Goal: Information Seeking & Learning: Learn about a topic

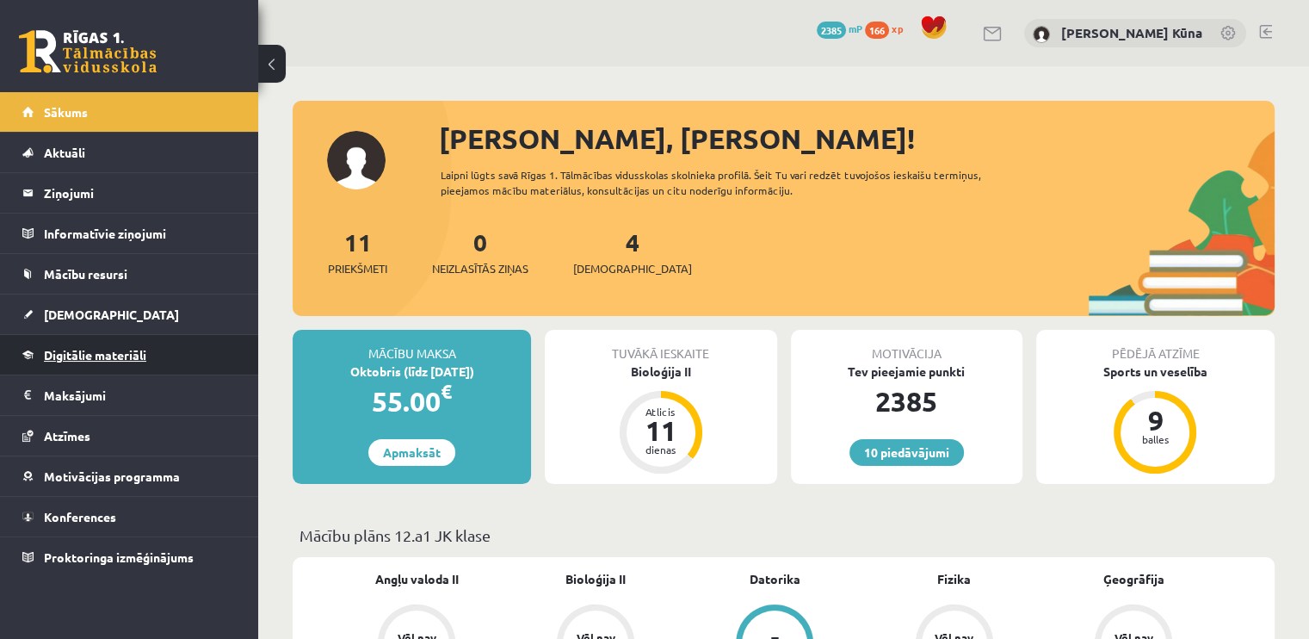
click at [72, 357] on span "Digitālie materiāli" at bounding box center [95, 354] width 102 height 15
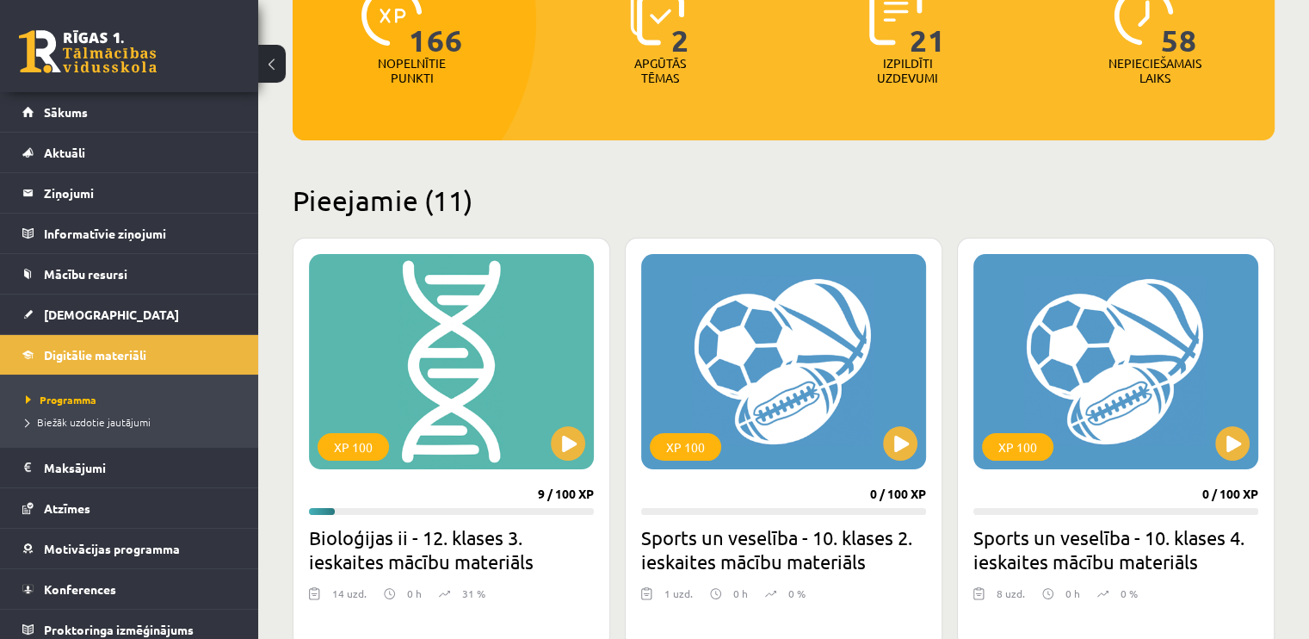
scroll to position [258, 0]
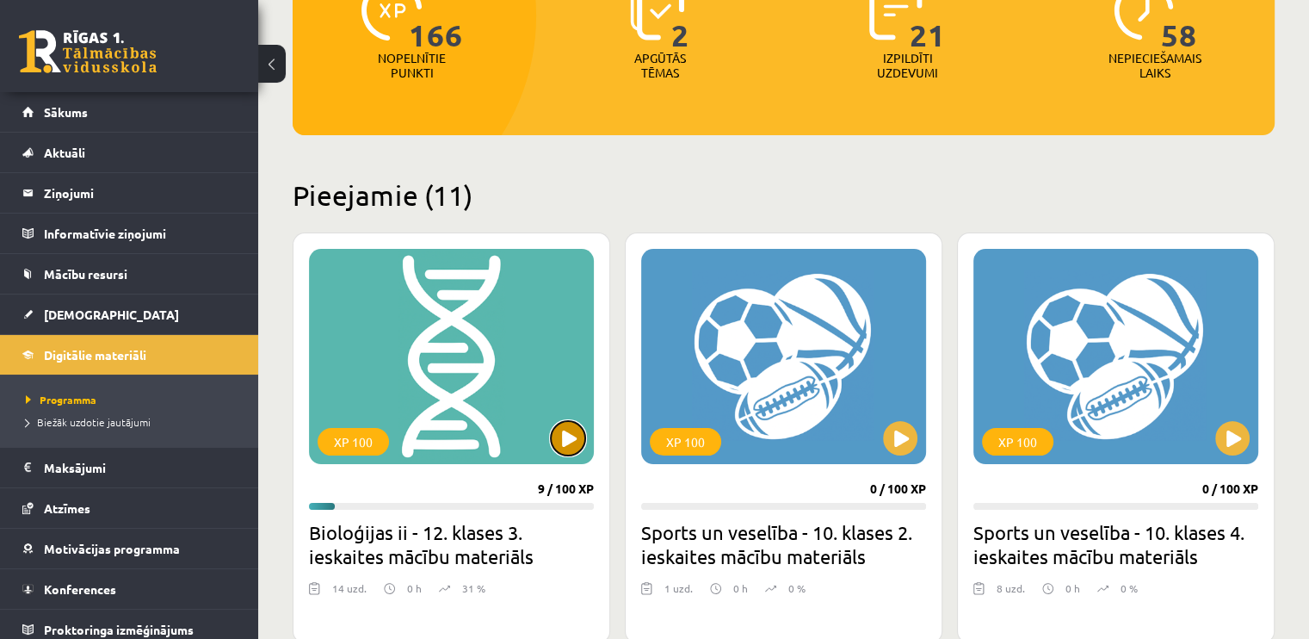
click at [572, 438] on button at bounding box center [568, 438] width 34 height 34
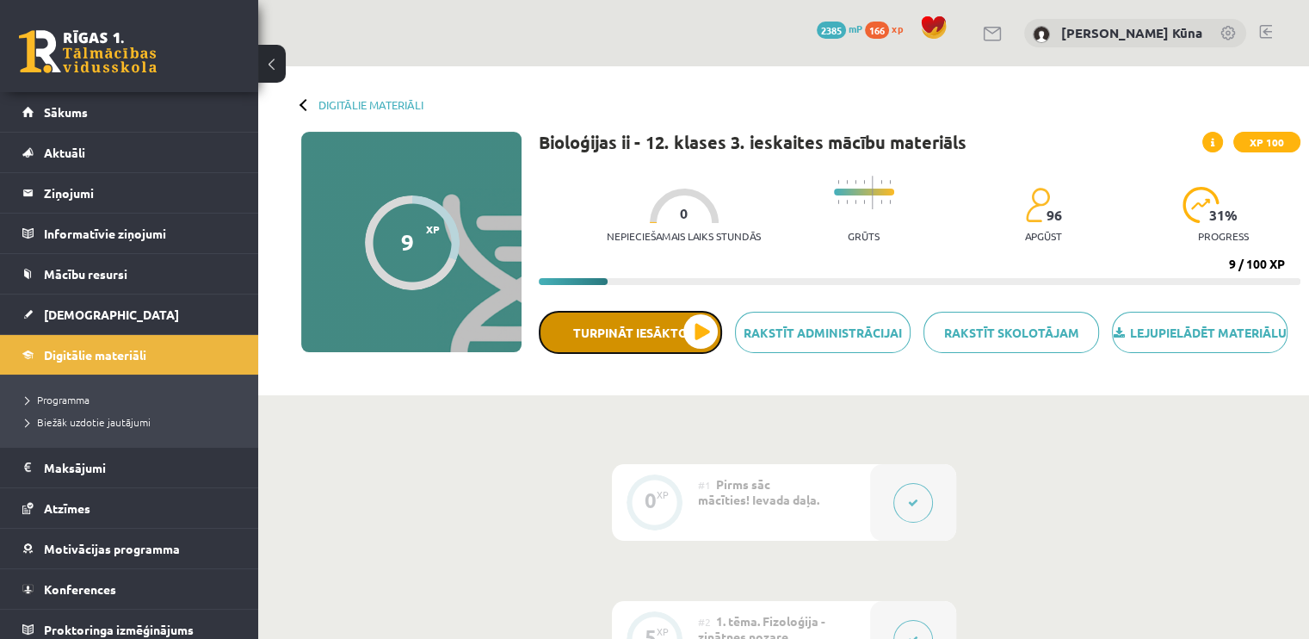
click at [708, 342] on button "Turpināt iesākto" at bounding box center [630, 332] width 183 height 43
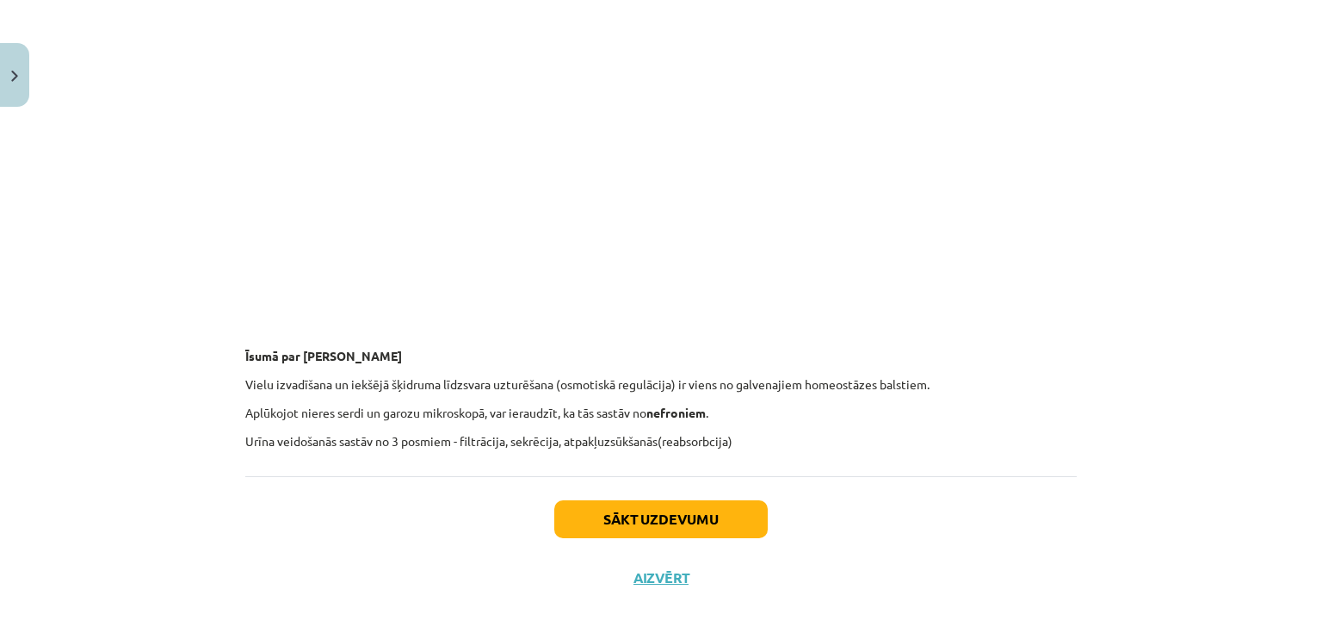
scroll to position [3371, 0]
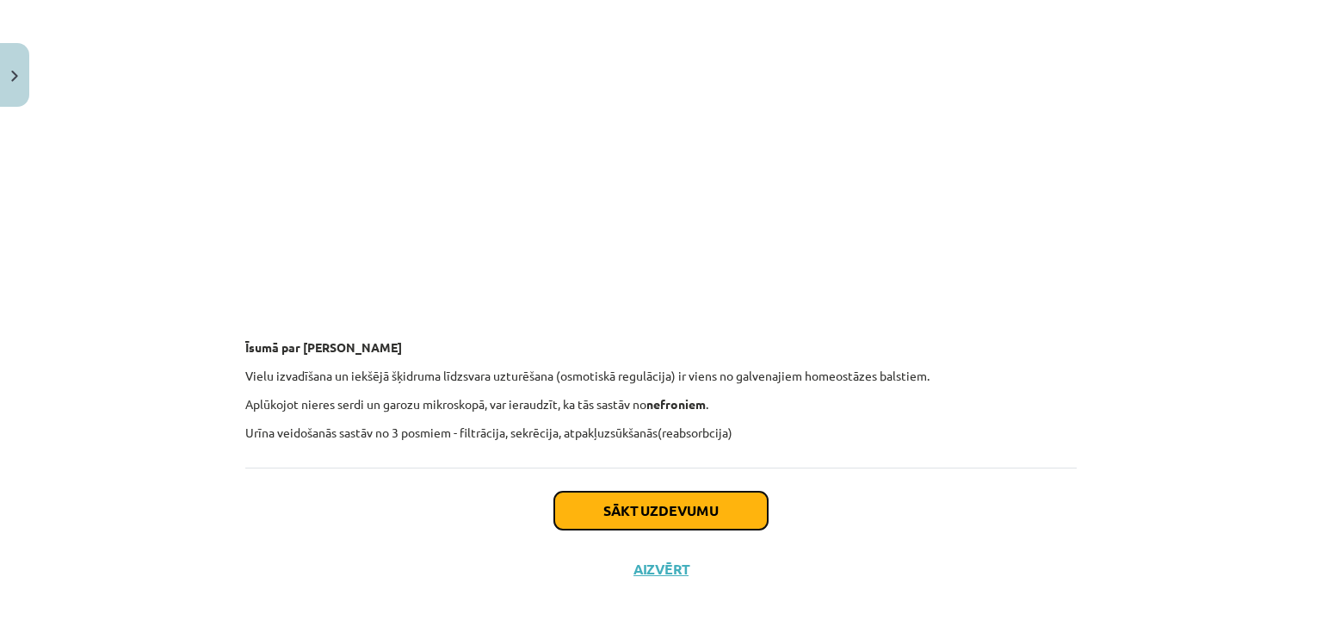
click at [671, 504] on button "Sākt uzdevumu" at bounding box center [660, 510] width 213 height 38
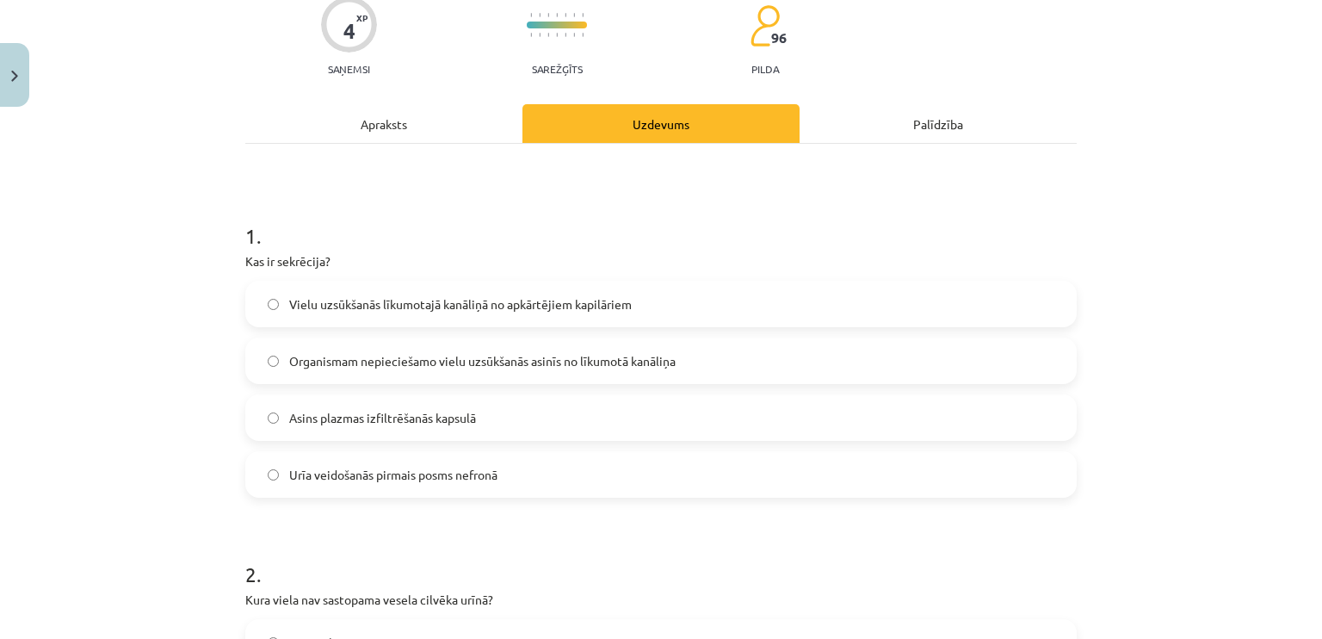
scroll to position [215, 0]
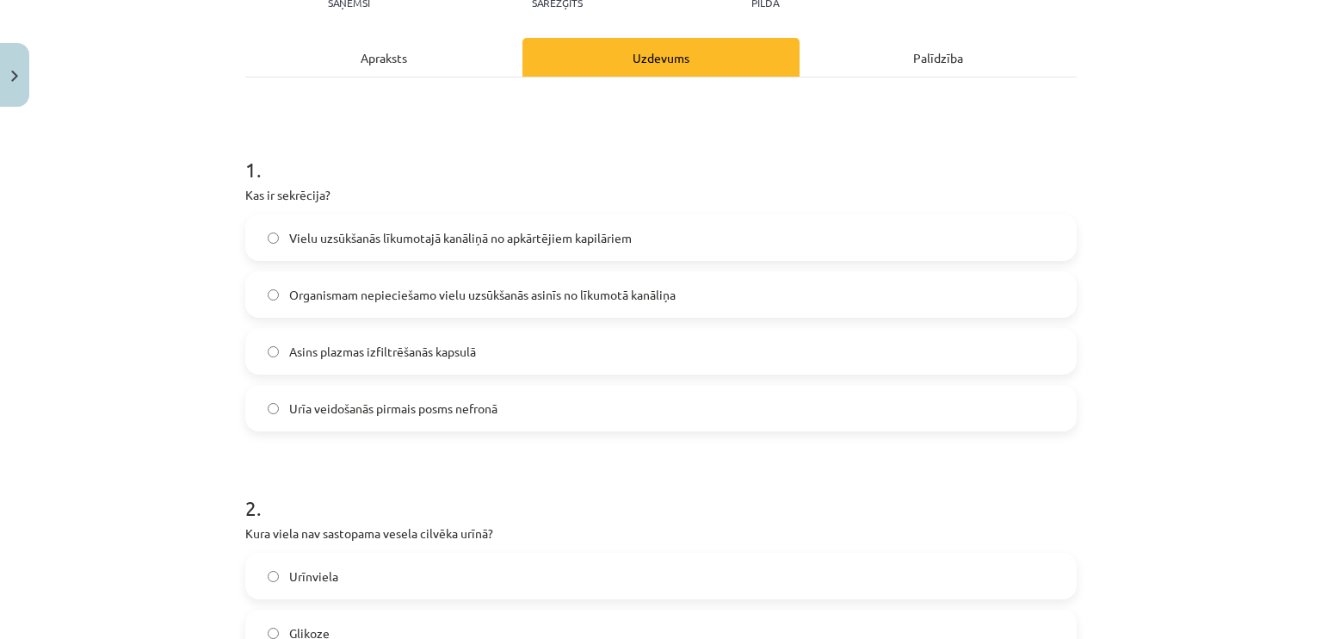
click at [438, 65] on div "Apraksts" at bounding box center [383, 57] width 277 height 39
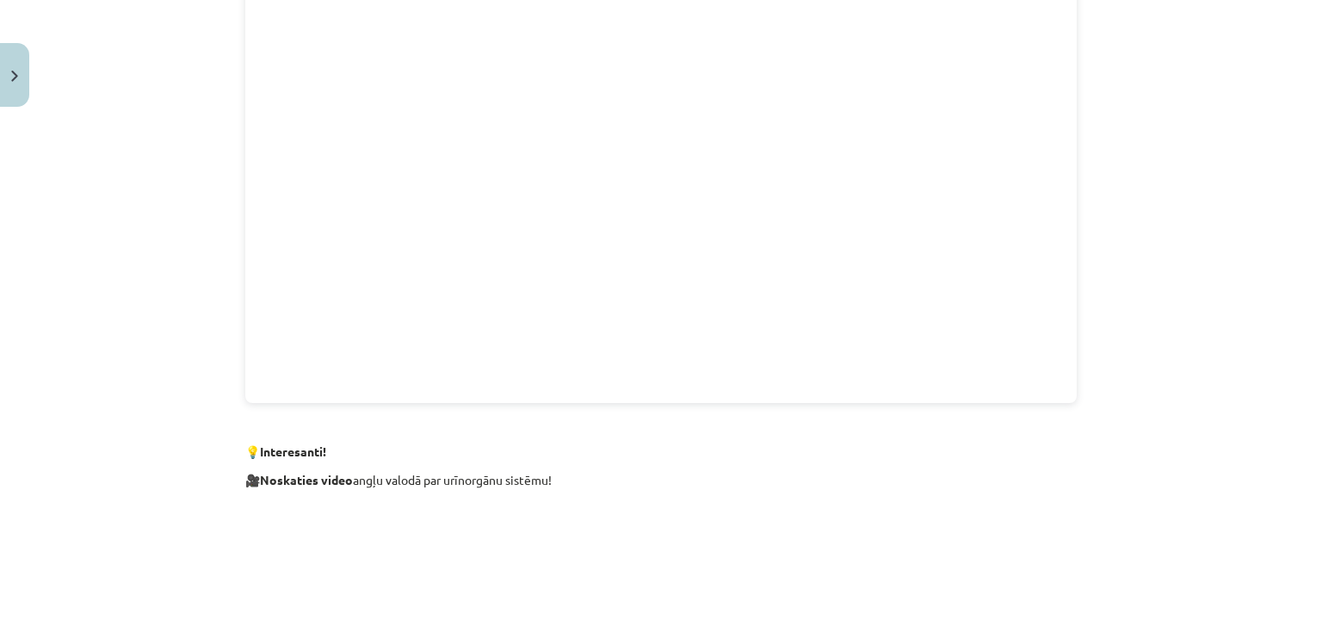
scroll to position [2453, 0]
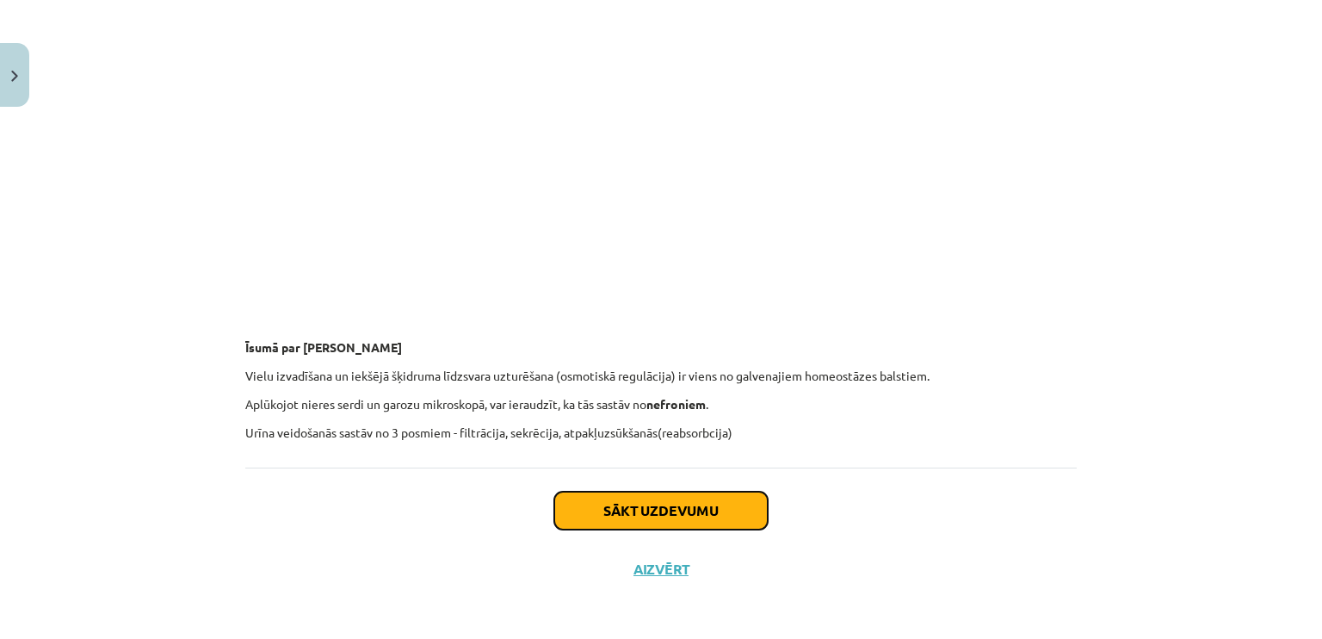
click at [647, 491] on button "Sākt uzdevumu" at bounding box center [660, 510] width 213 height 38
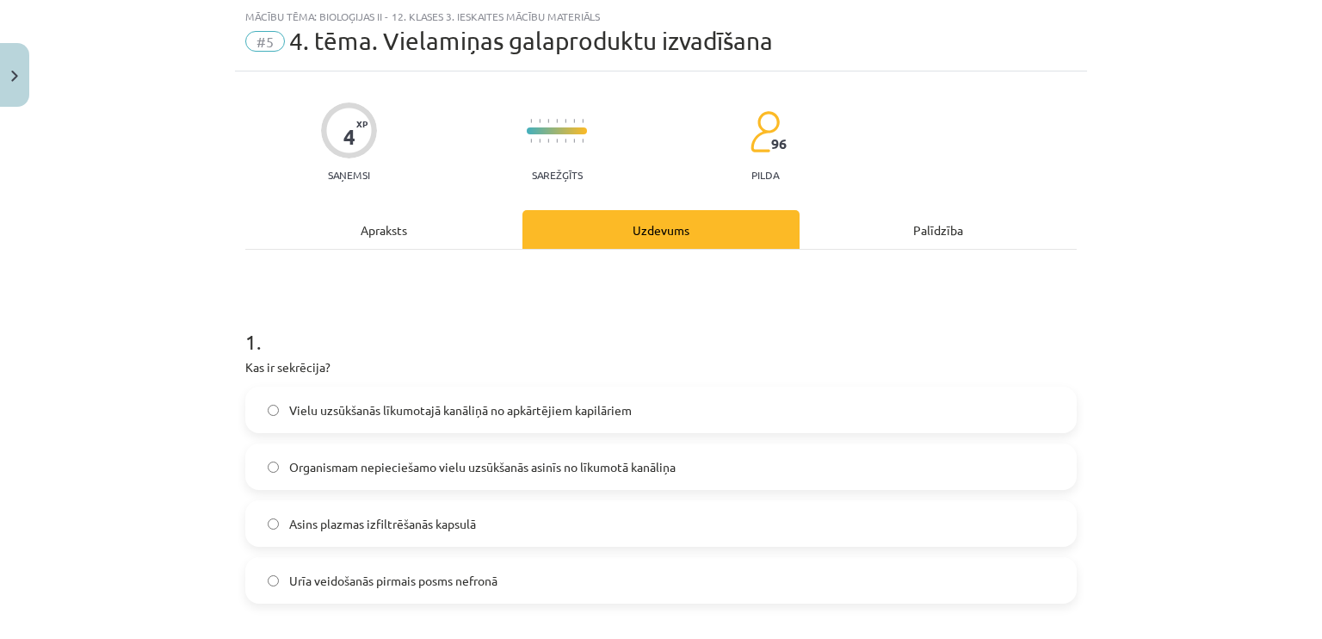
scroll to position [129, 0]
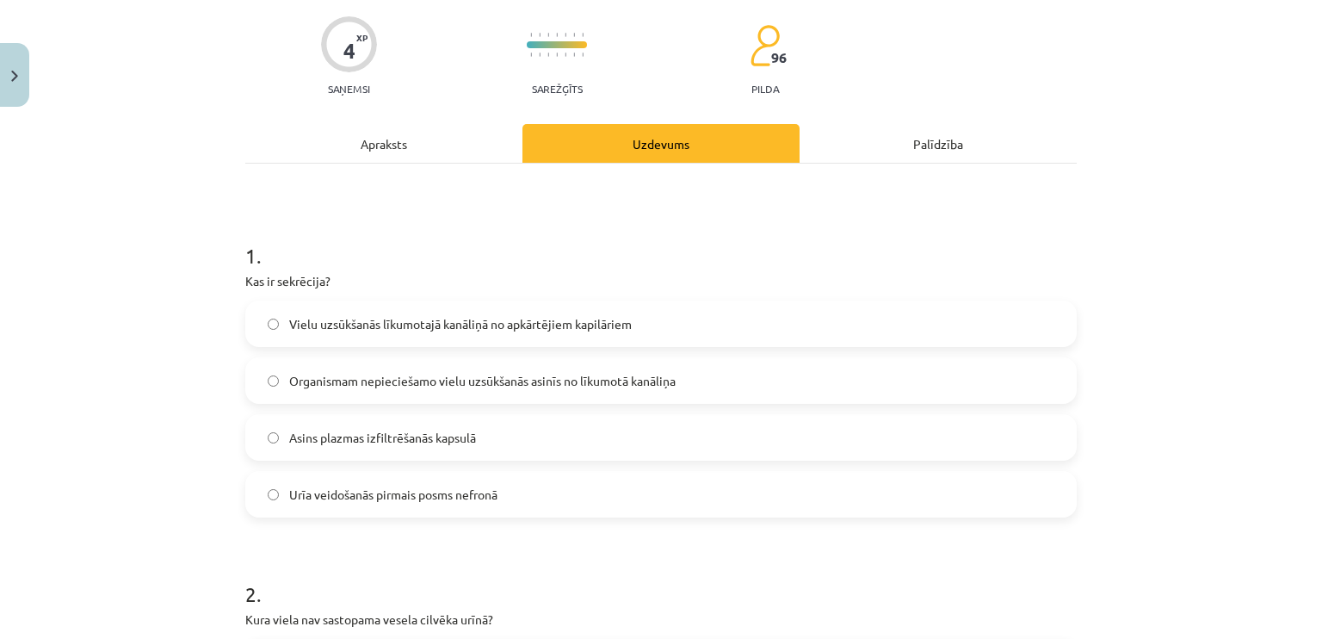
click at [635, 385] on span "Organismam nepieciešamo vielu uzsūkšanās asinīs no līkumotā kanāliņa" at bounding box center [482, 381] width 386 height 18
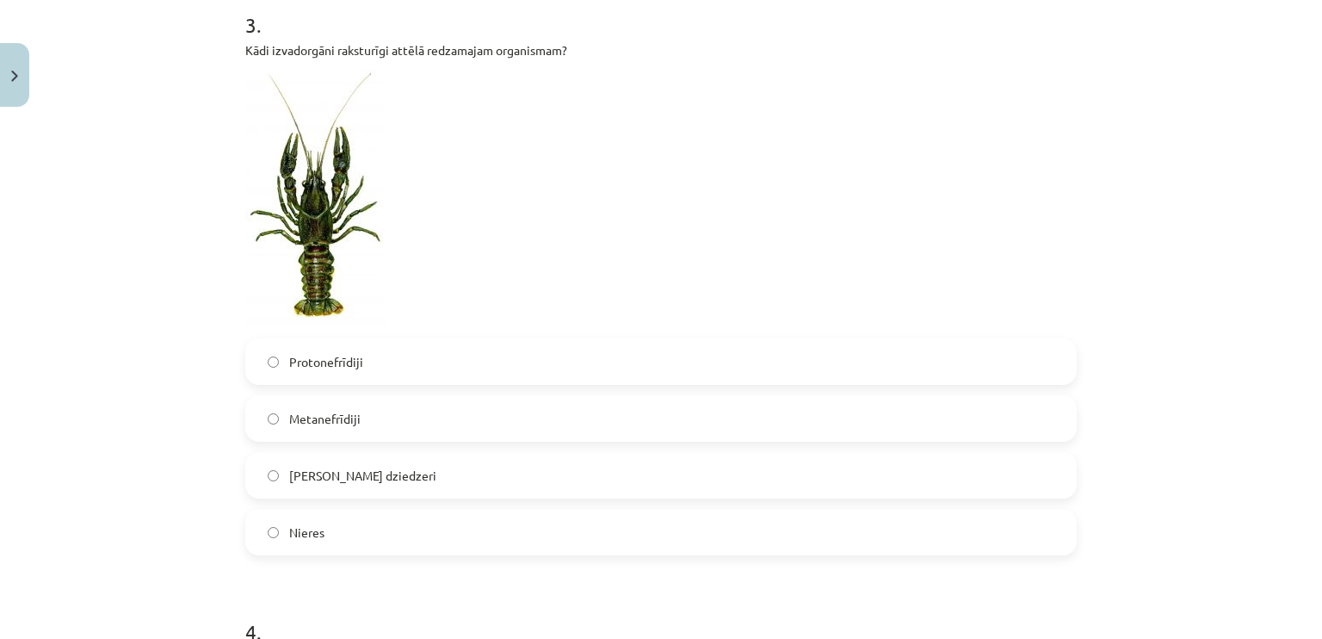
scroll to position [1076, 0]
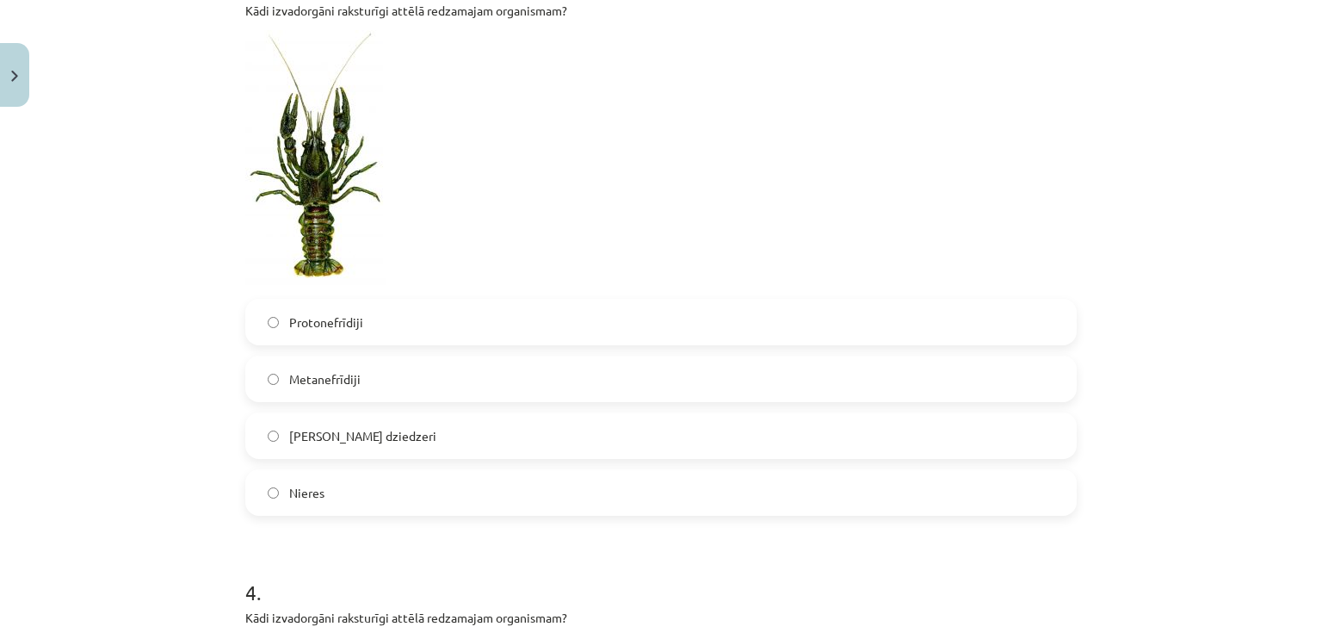
click at [276, 430] on label "[PERSON_NAME] dziedzeri" at bounding box center [661, 435] width 828 height 43
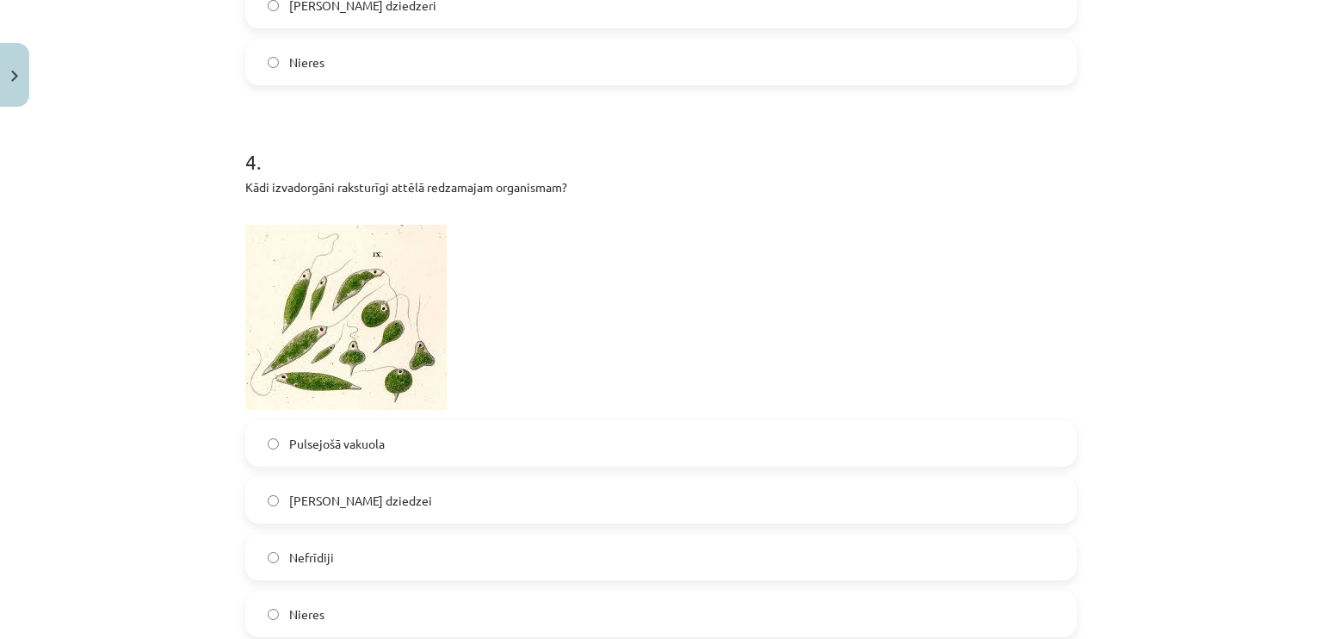
scroll to position [1592, 0]
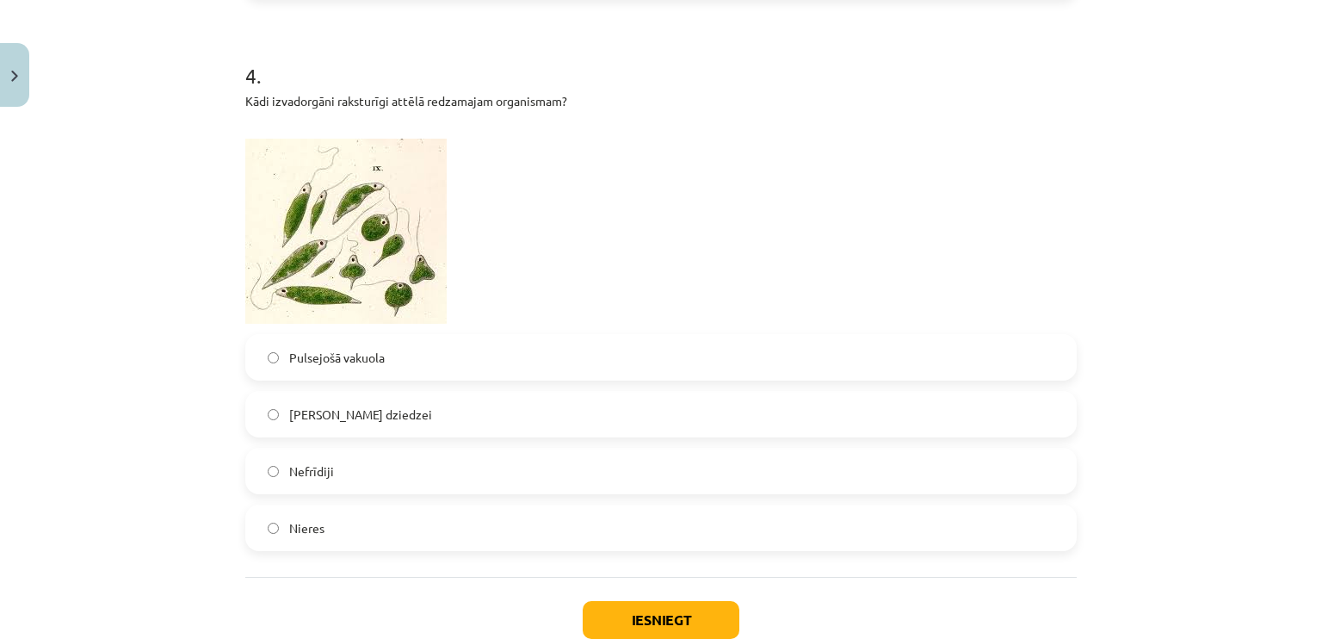
click at [275, 454] on label "Nefrīdiji" at bounding box center [661, 470] width 828 height 43
click at [731, 622] on button "Iesniegt" at bounding box center [661, 620] width 157 height 38
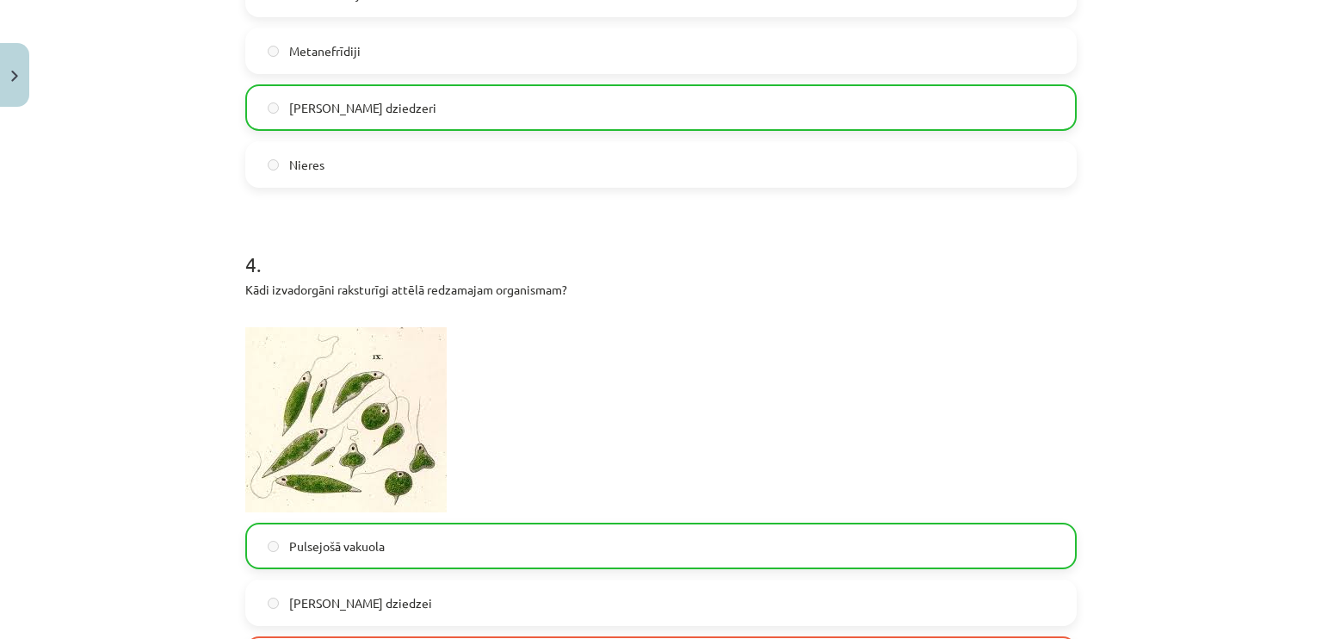
scroll to position [1758, 0]
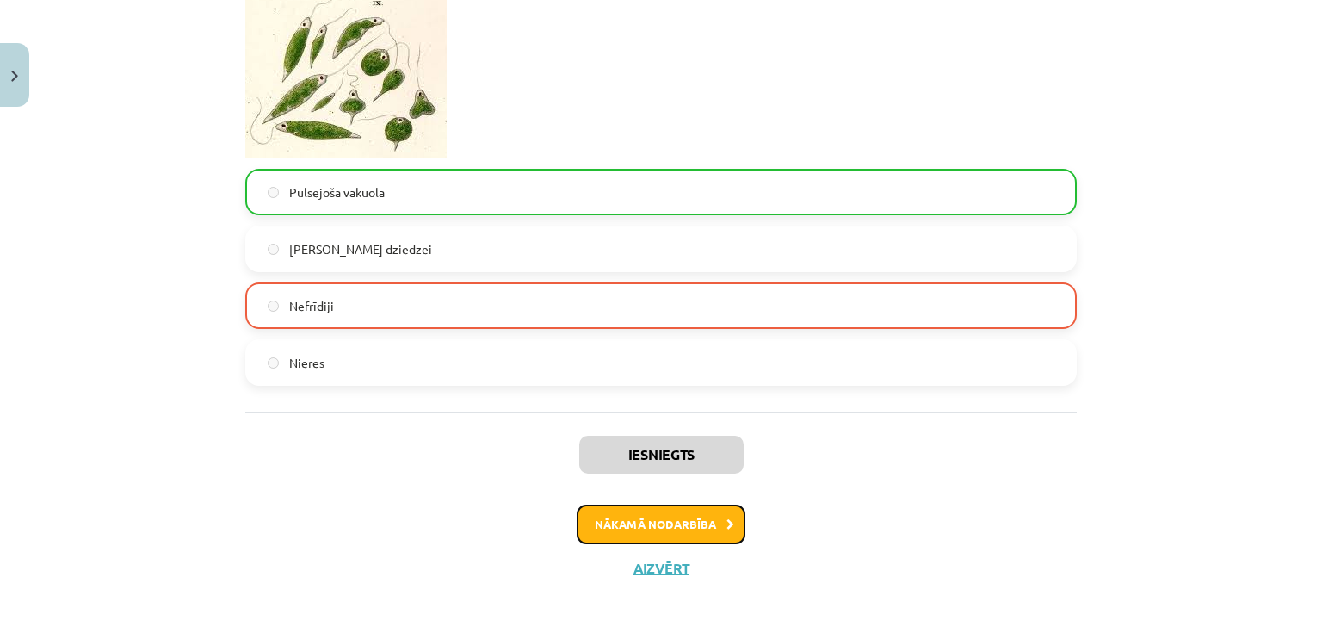
click at [600, 526] on button "Nākamā nodarbība" at bounding box center [661, 524] width 169 height 40
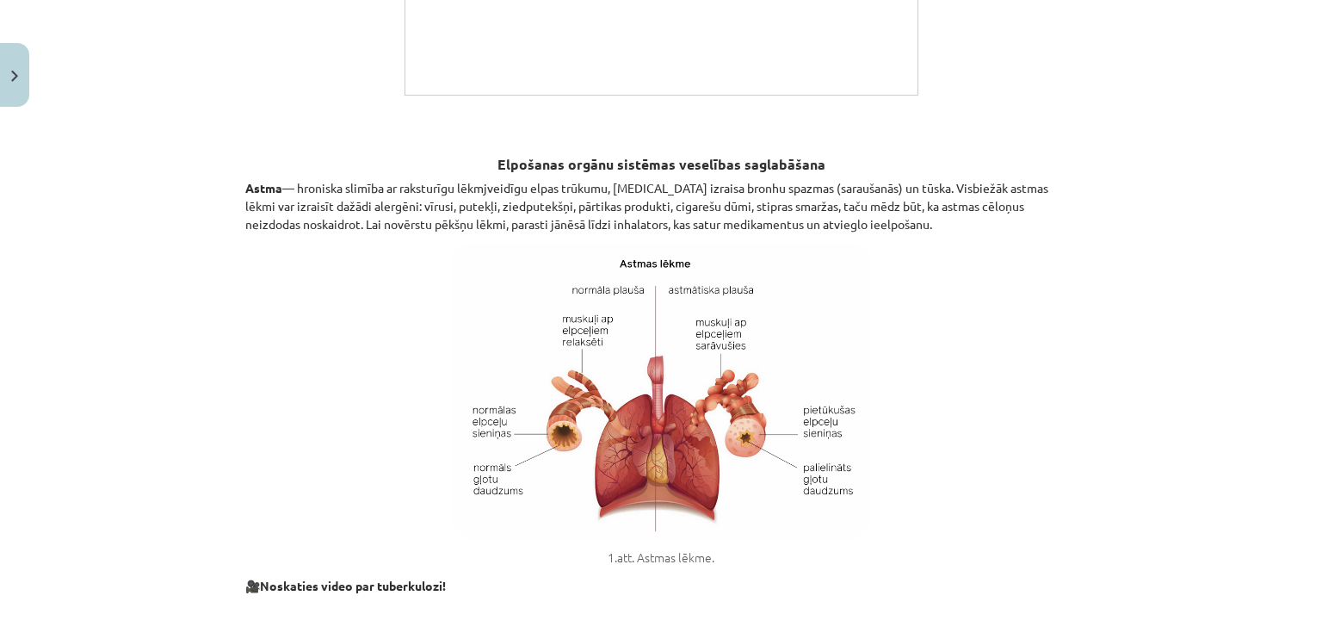
scroll to position [3572, 0]
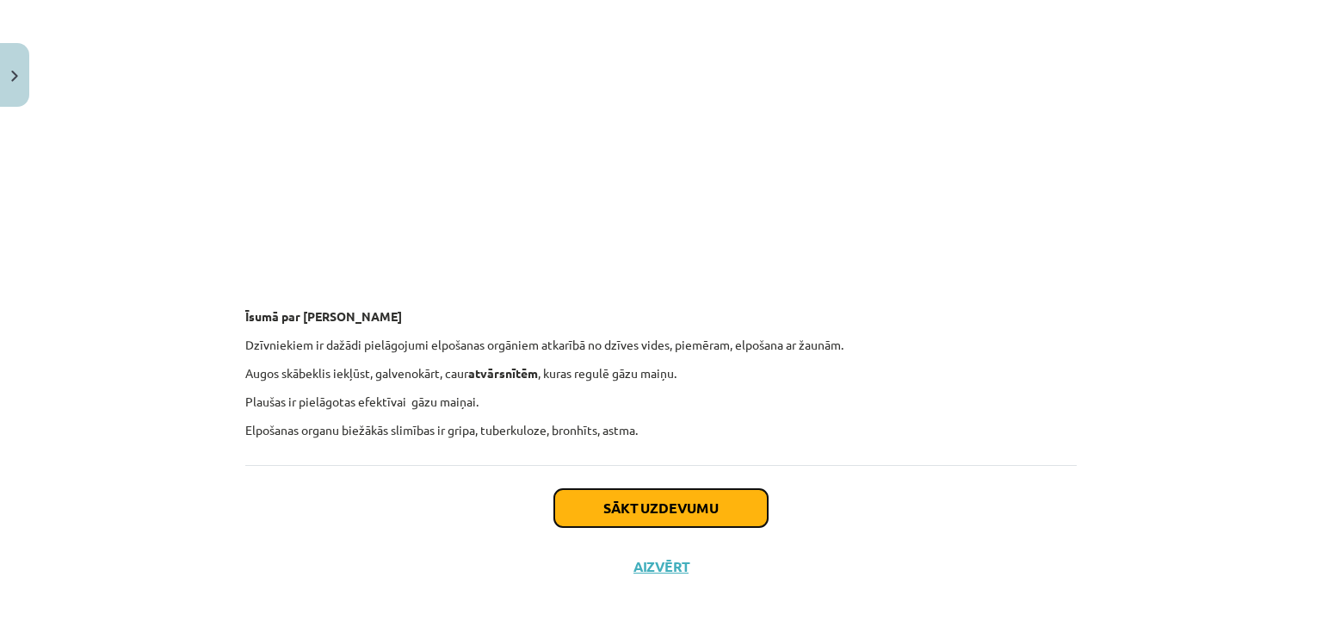
click at [692, 509] on button "Sākt uzdevumu" at bounding box center [660, 508] width 213 height 38
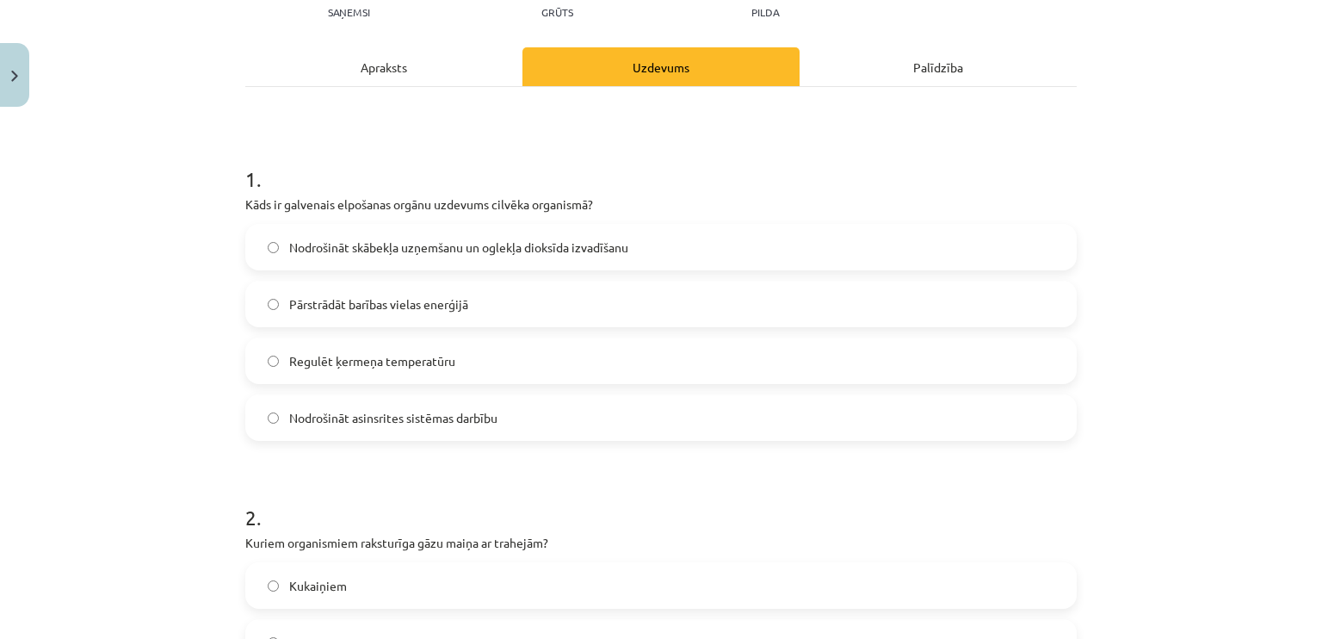
scroll to position [215, 0]
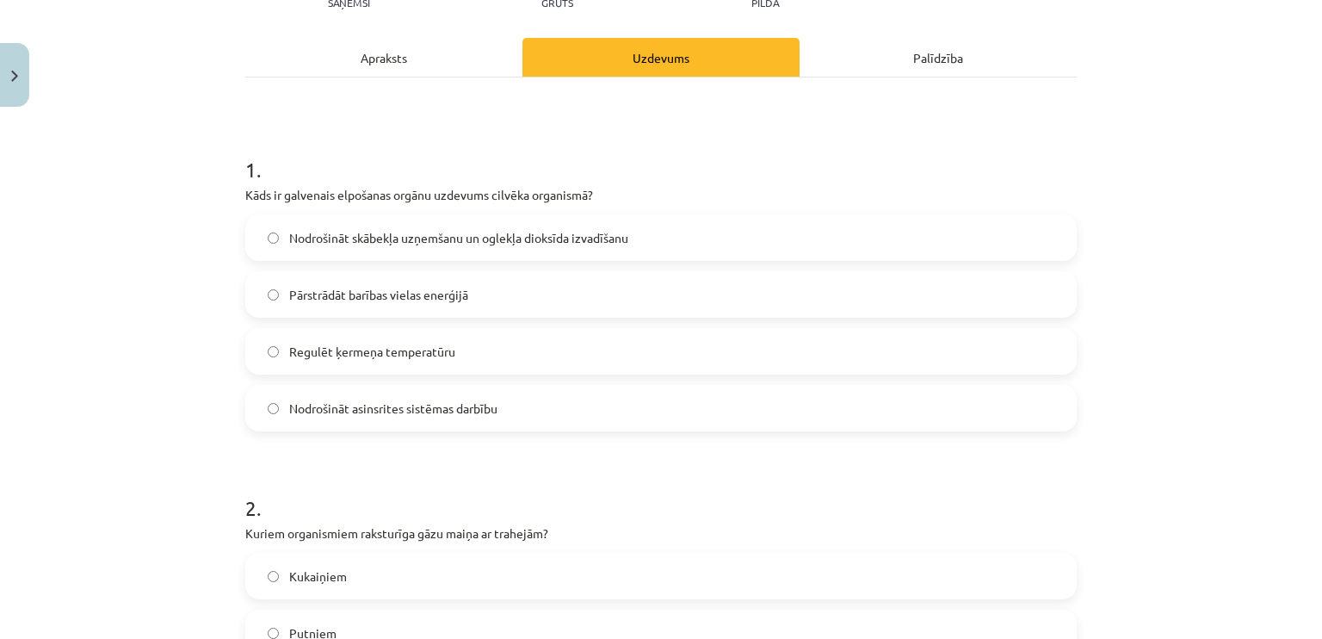
click at [606, 234] on span "Nodrošināt skābekļa uzņemšanu un oglekļa dioksīda izvadīšanu" at bounding box center [458, 238] width 339 height 18
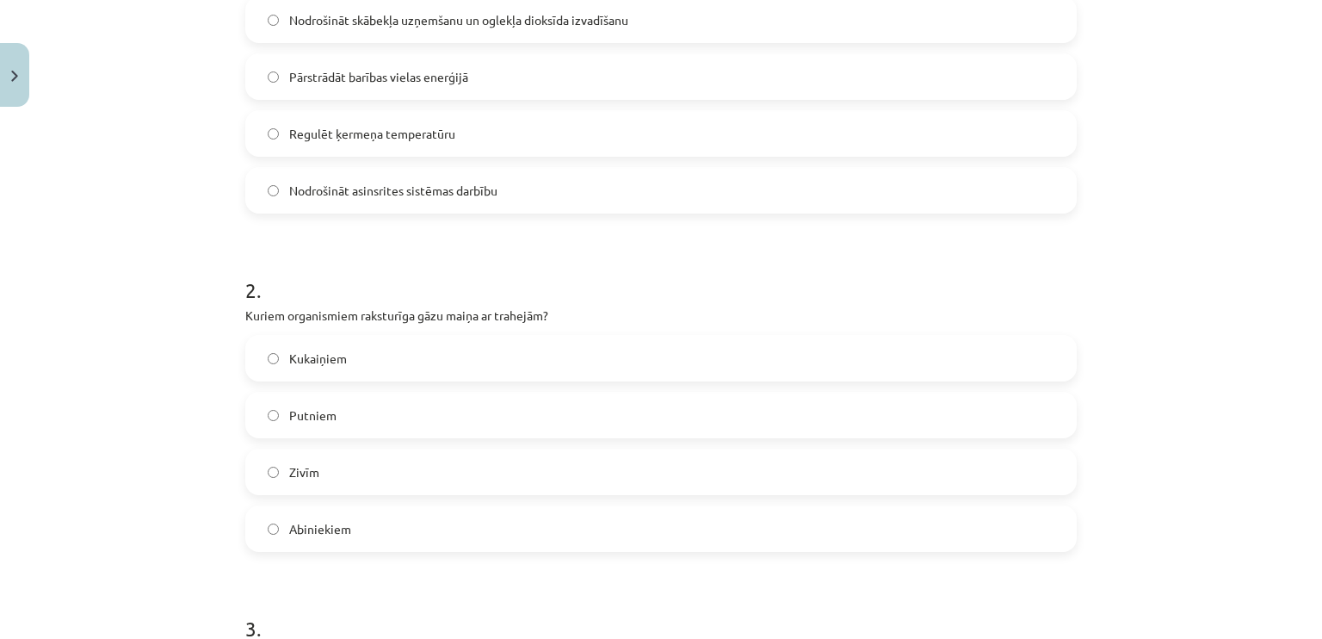
scroll to position [473, 0]
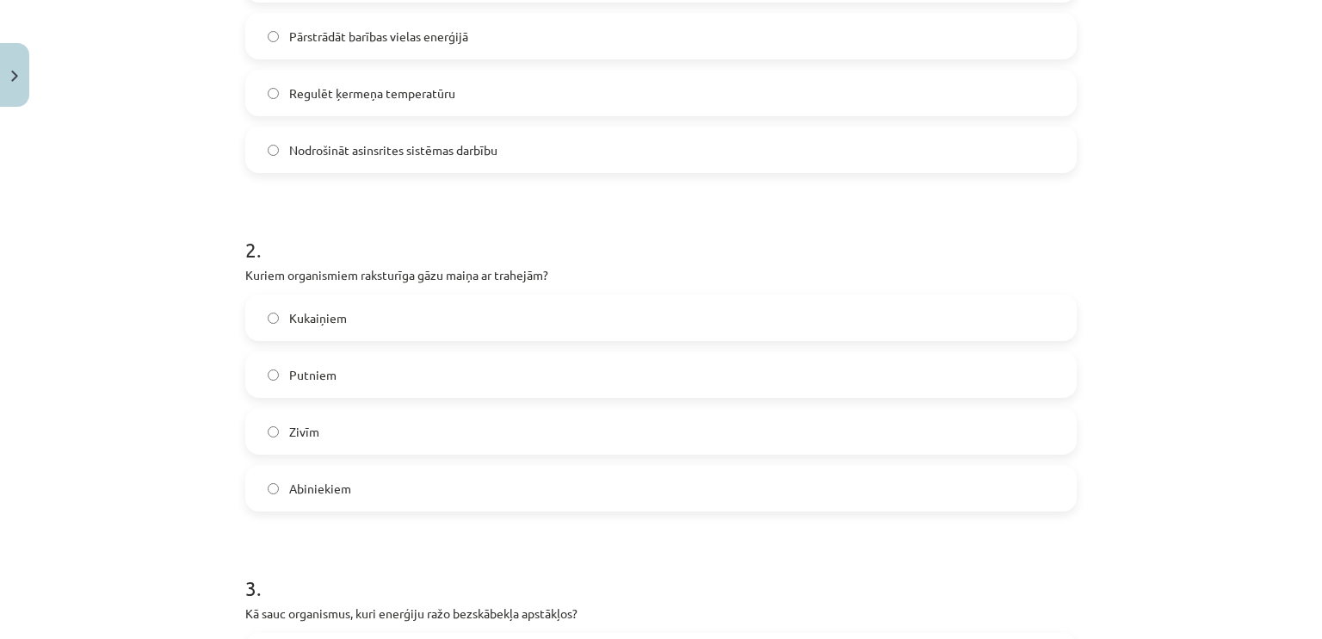
click at [262, 309] on label "Kukaiņiem" at bounding box center [661, 317] width 828 height 43
click at [306, 483] on span "Abiniekiem" at bounding box center [320, 488] width 62 height 18
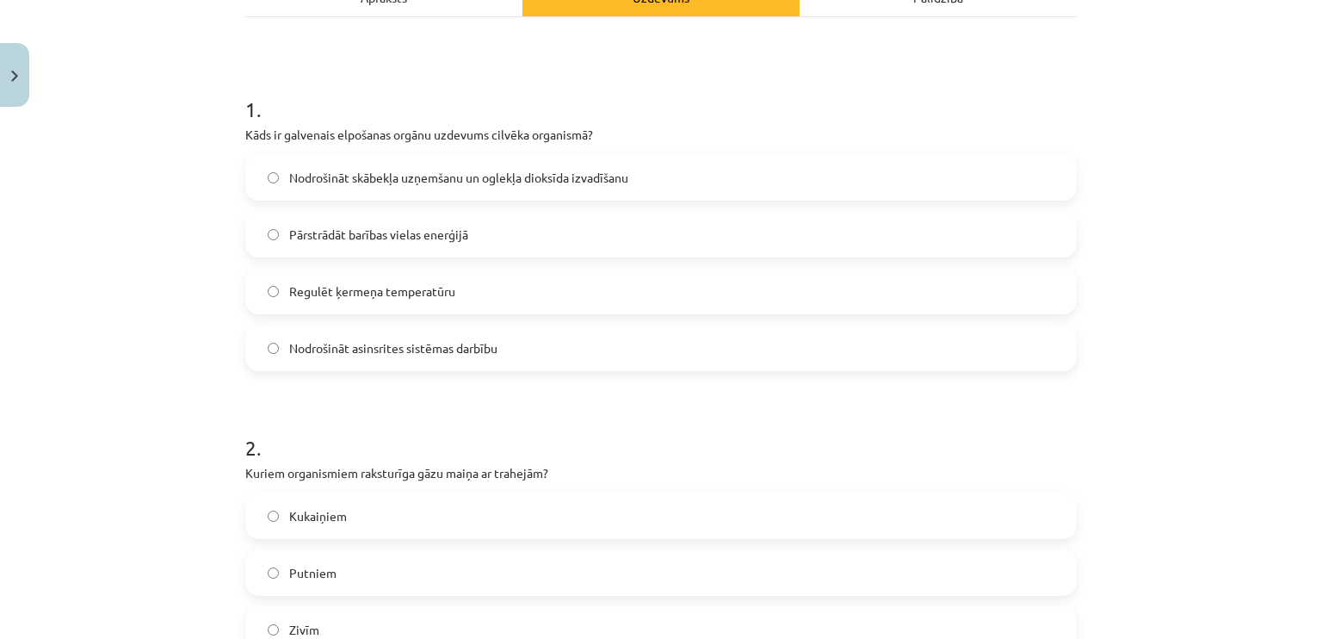
scroll to position [215, 0]
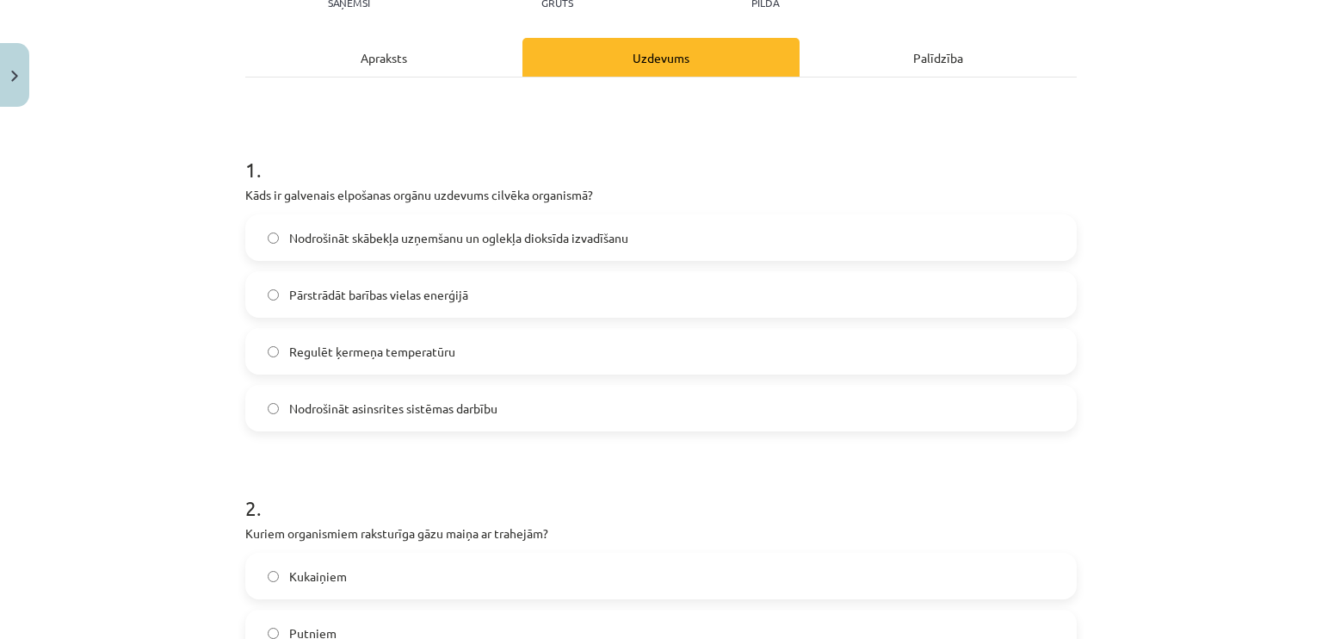
click at [404, 47] on div "Apraksts" at bounding box center [383, 57] width 277 height 39
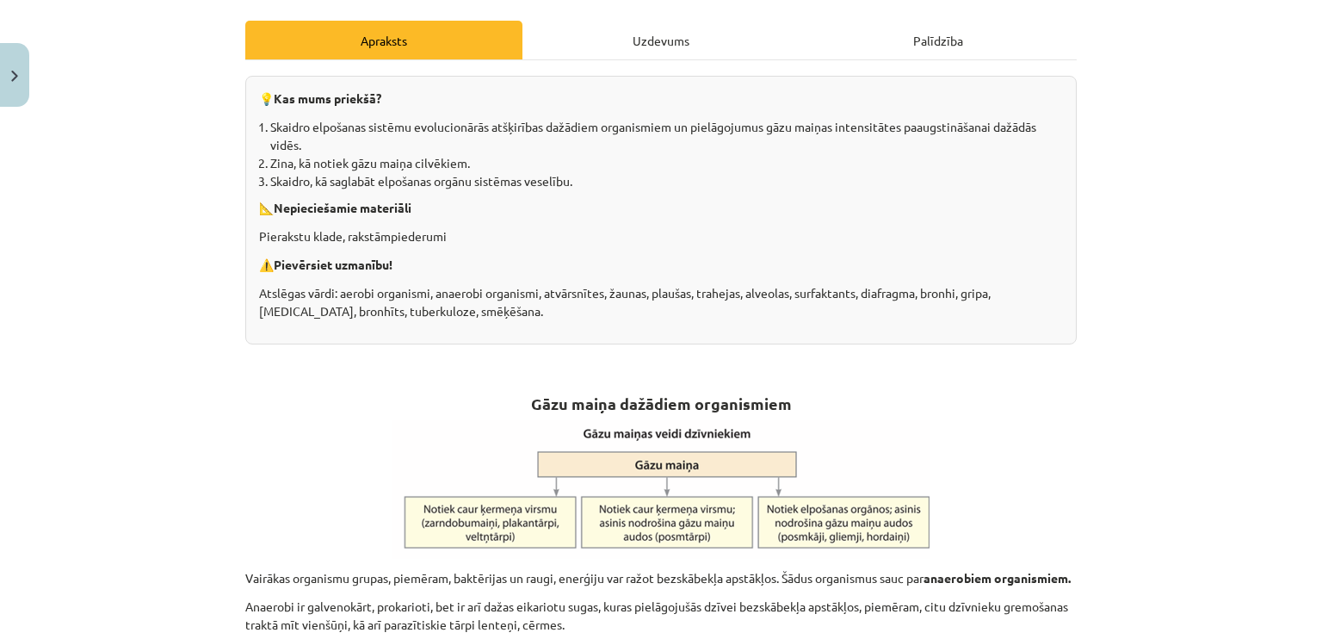
scroll to position [129, 0]
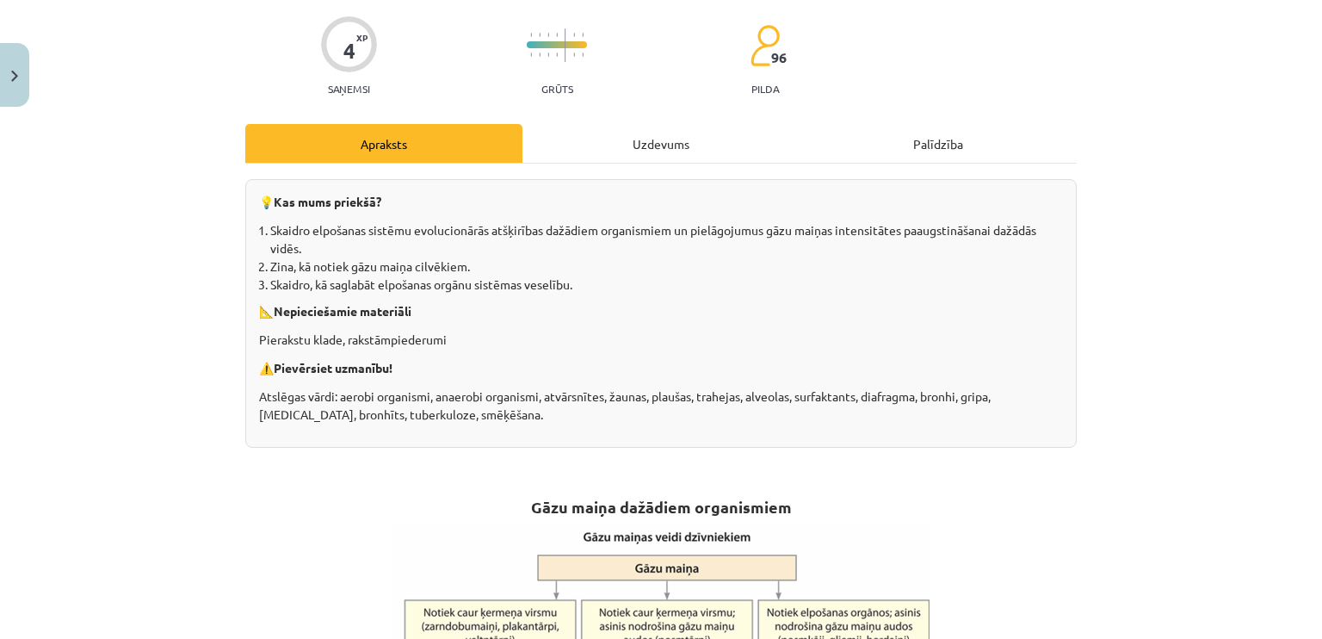
click at [582, 158] on div "Uzdevums" at bounding box center [660, 143] width 277 height 39
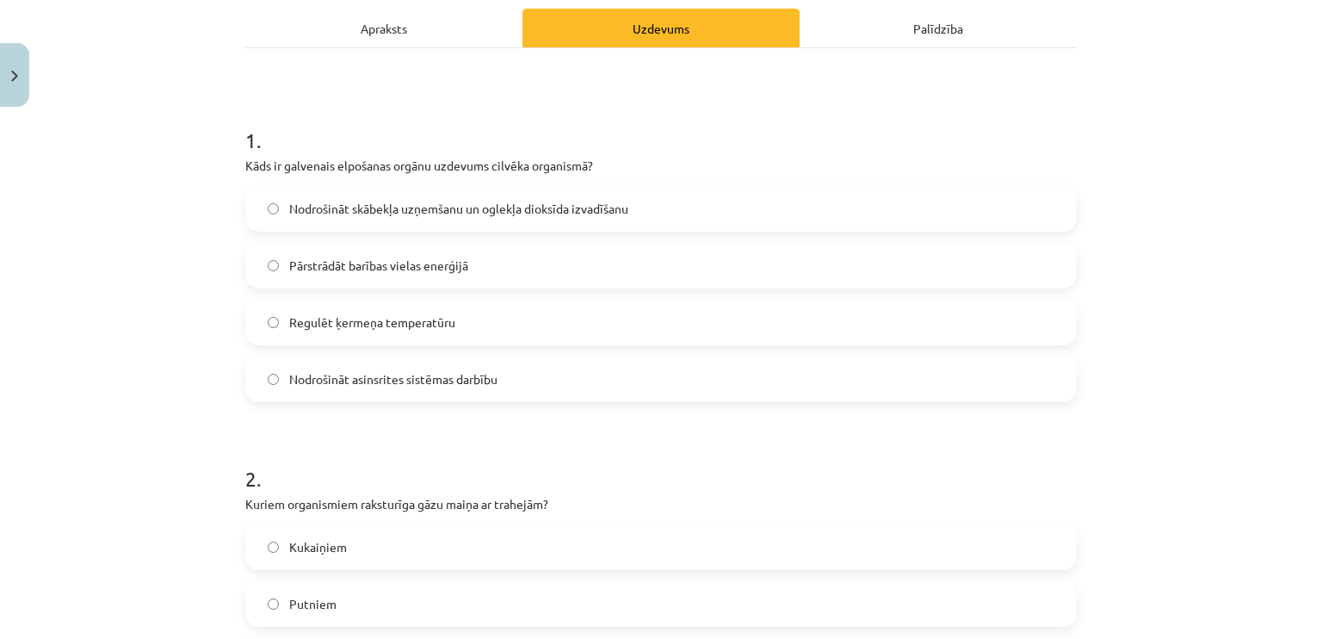
scroll to position [387, 0]
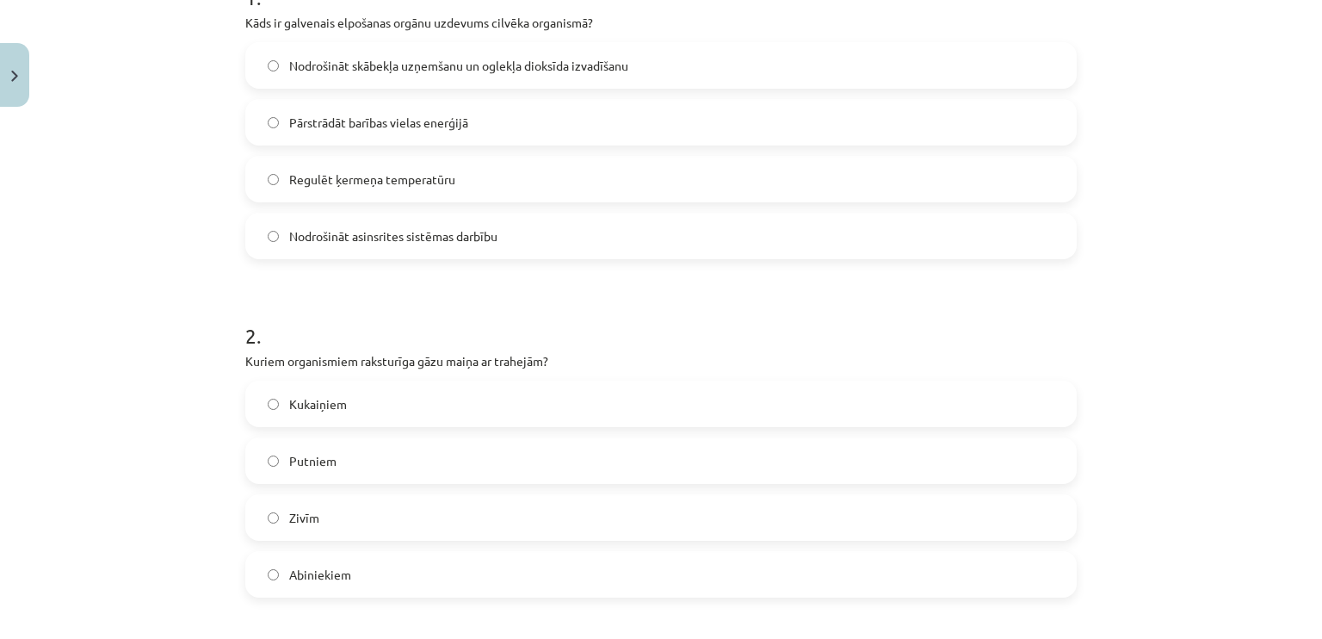
click at [362, 411] on label "Kukaiņiem" at bounding box center [661, 403] width 828 height 43
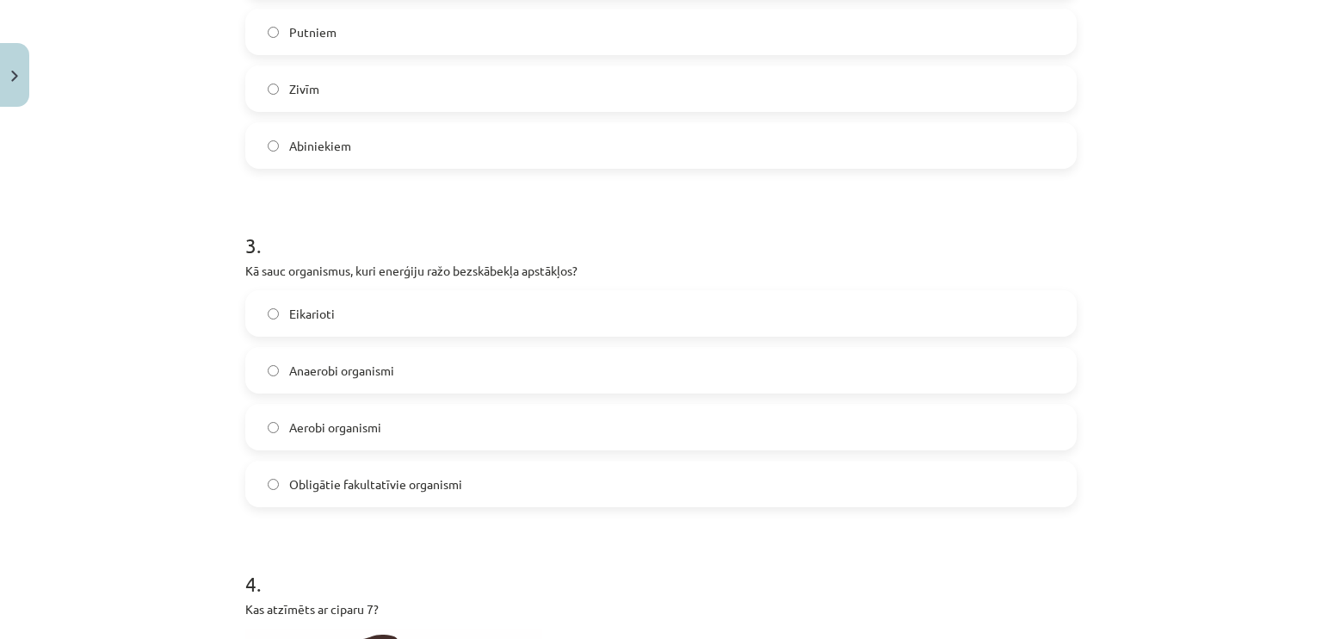
scroll to position [818, 0]
click at [308, 431] on span "Aerobi organismi" at bounding box center [335, 426] width 92 height 18
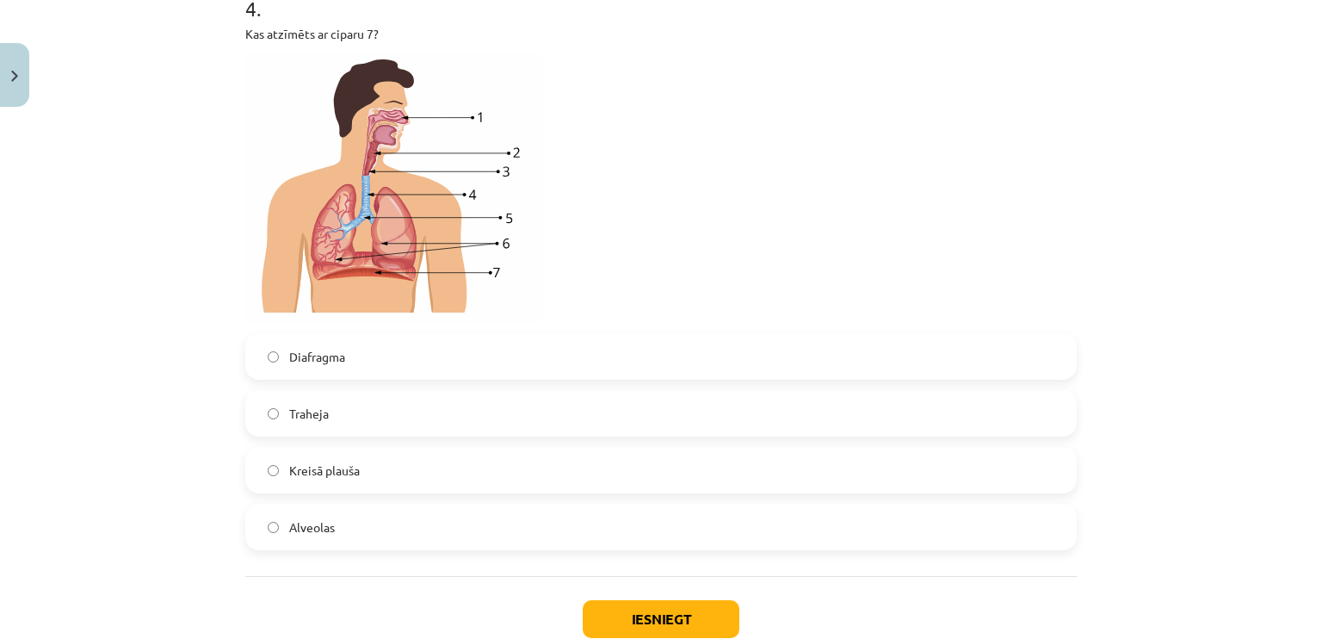
scroll to position [1420, 0]
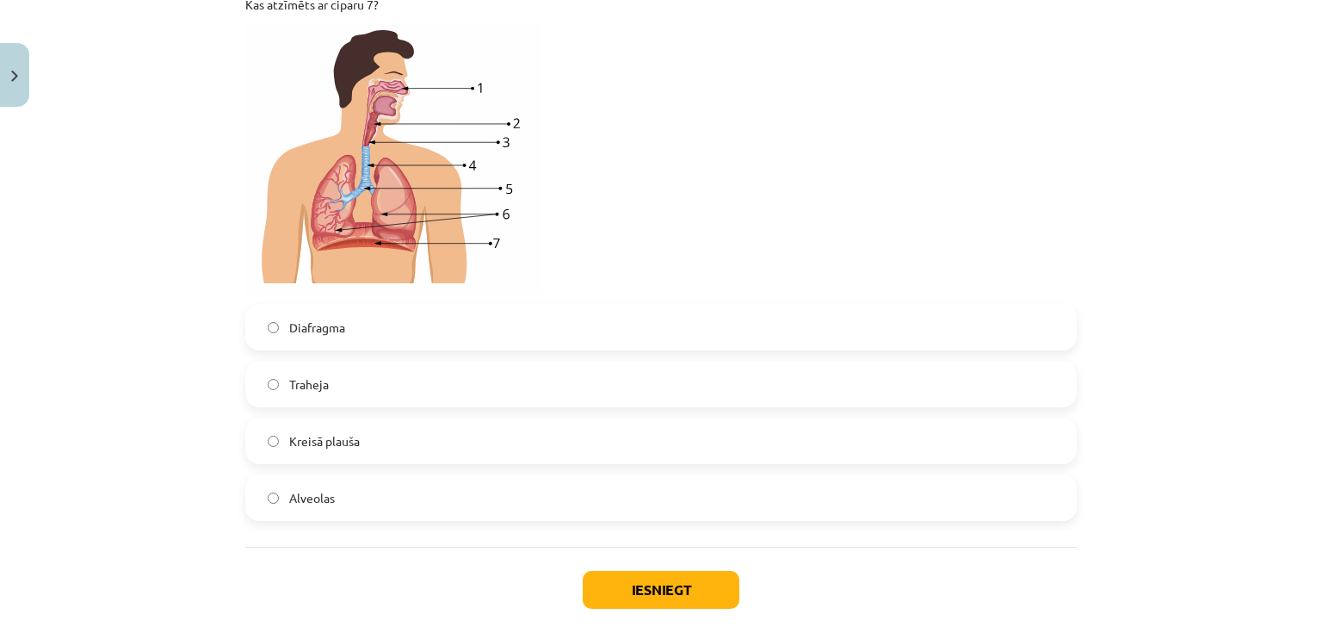
click at [325, 330] on span "Diafragma" at bounding box center [317, 327] width 56 height 18
click at [632, 584] on button "Iesniegt" at bounding box center [661, 590] width 157 height 38
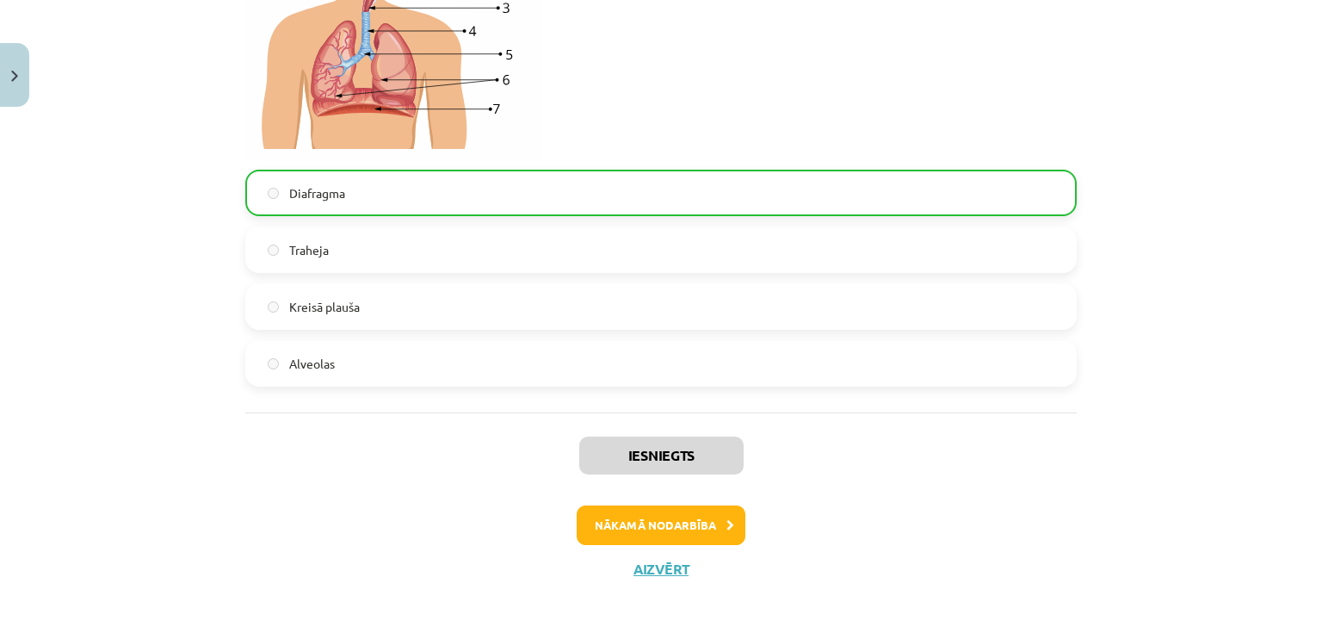
scroll to position [1555, 0]
click at [593, 542] on button "Nākamā nodarbība" at bounding box center [661, 524] width 169 height 40
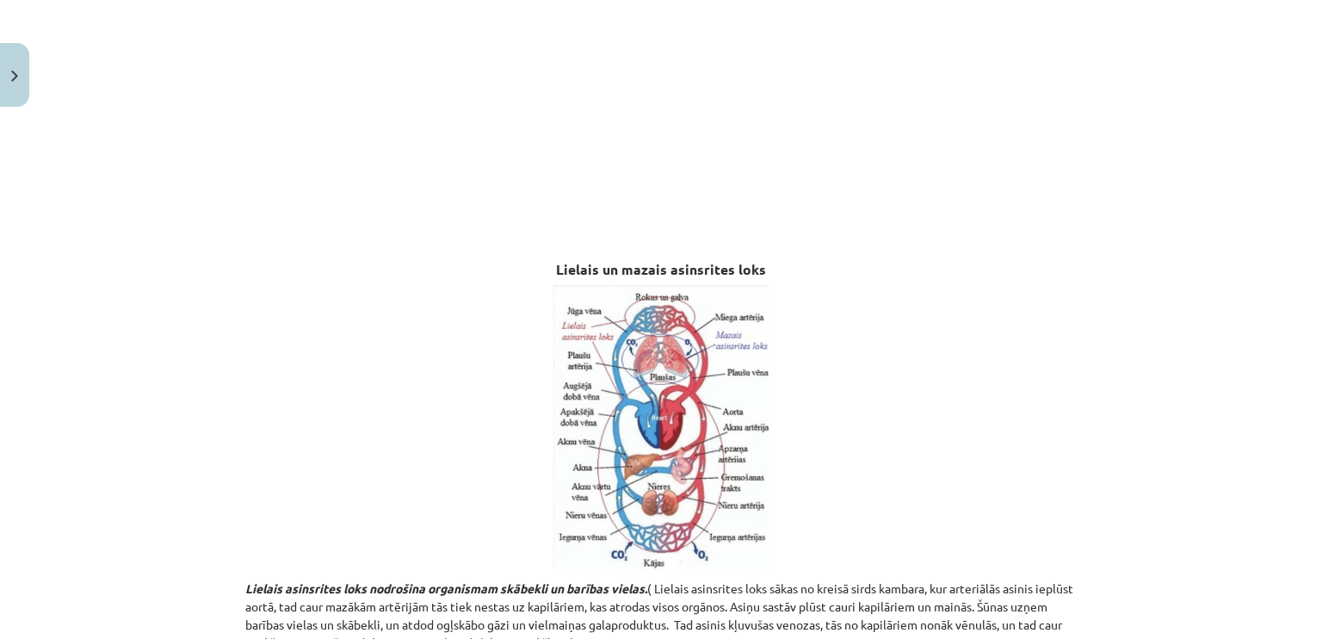
scroll to position [4089, 0]
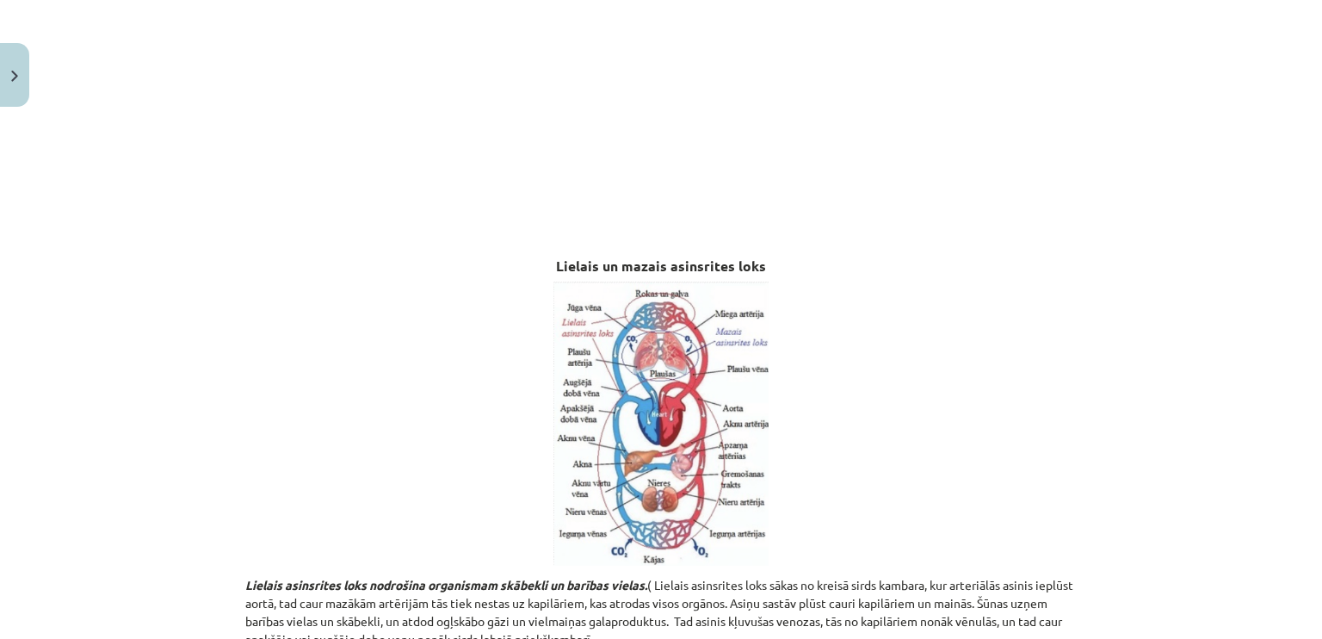
click at [699, 454] on img at bounding box center [660, 423] width 215 height 284
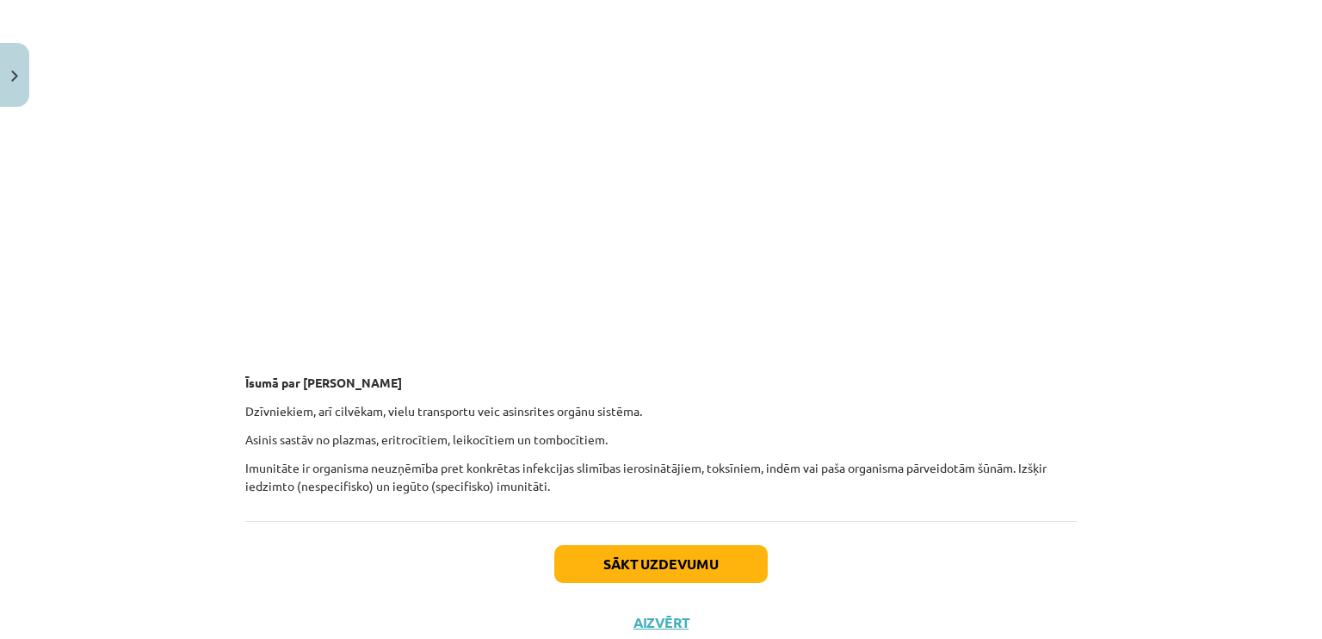
scroll to position [12827, 0]
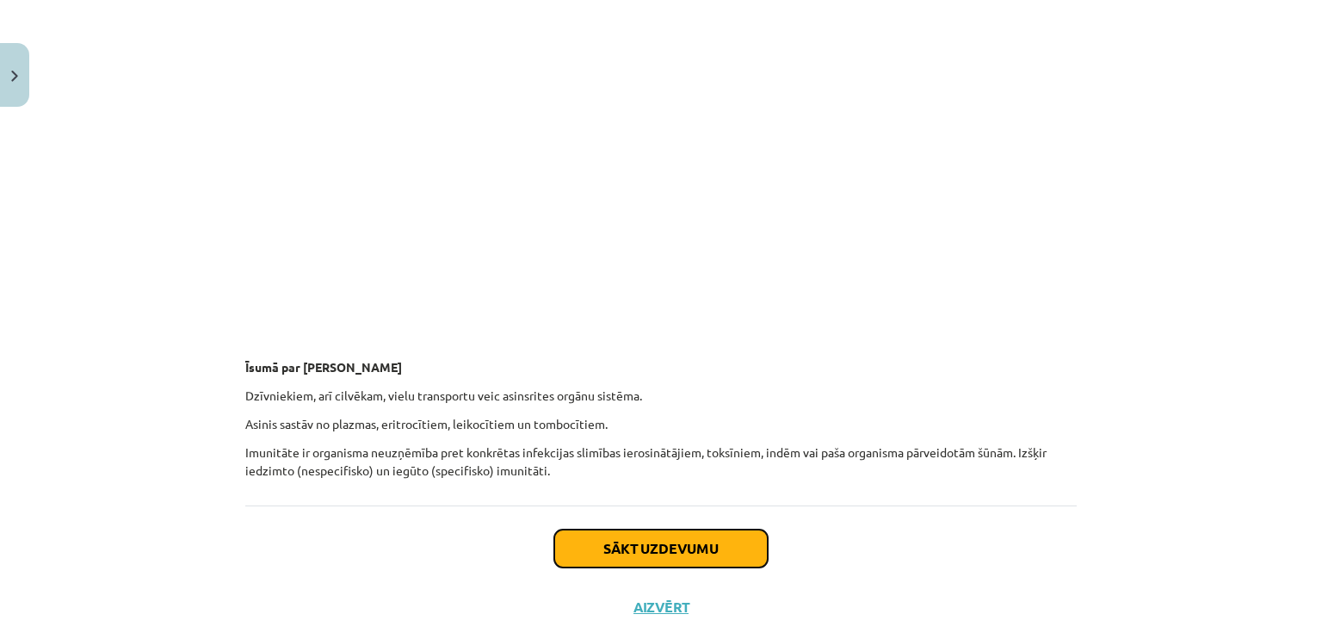
click at [708, 529] on button "Sākt uzdevumu" at bounding box center [660, 548] width 213 height 38
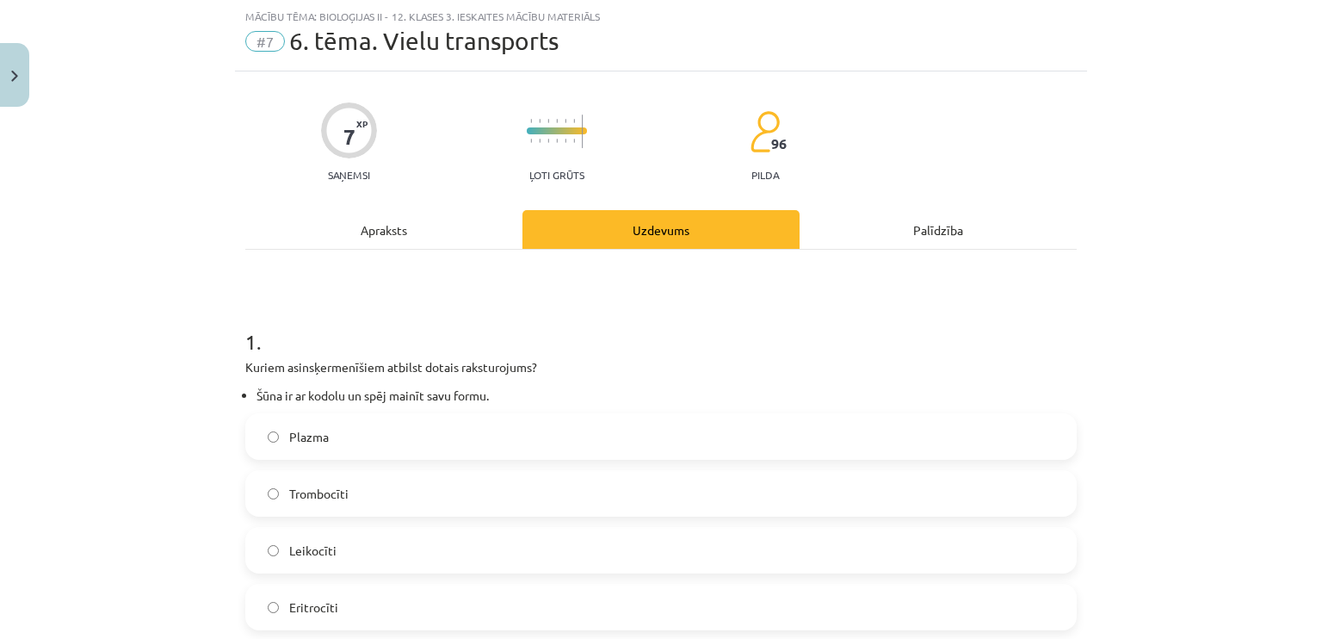
scroll to position [129, 0]
